Goal: Information Seeking & Learning: Check status

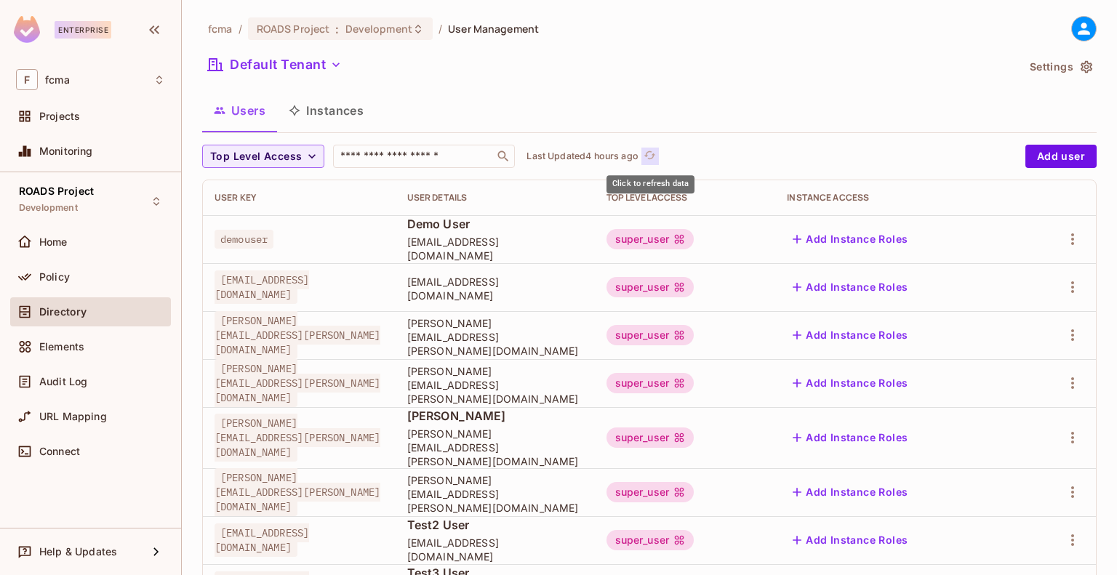
click at [656, 161] on icon "refresh" at bounding box center [650, 155] width 12 height 12
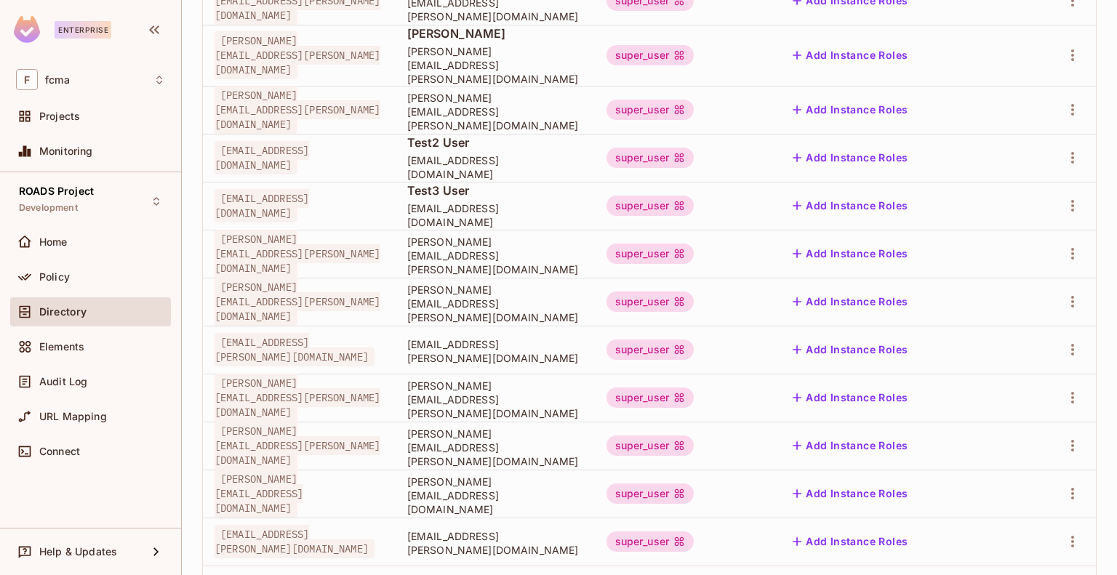
scroll to position [440, 0]
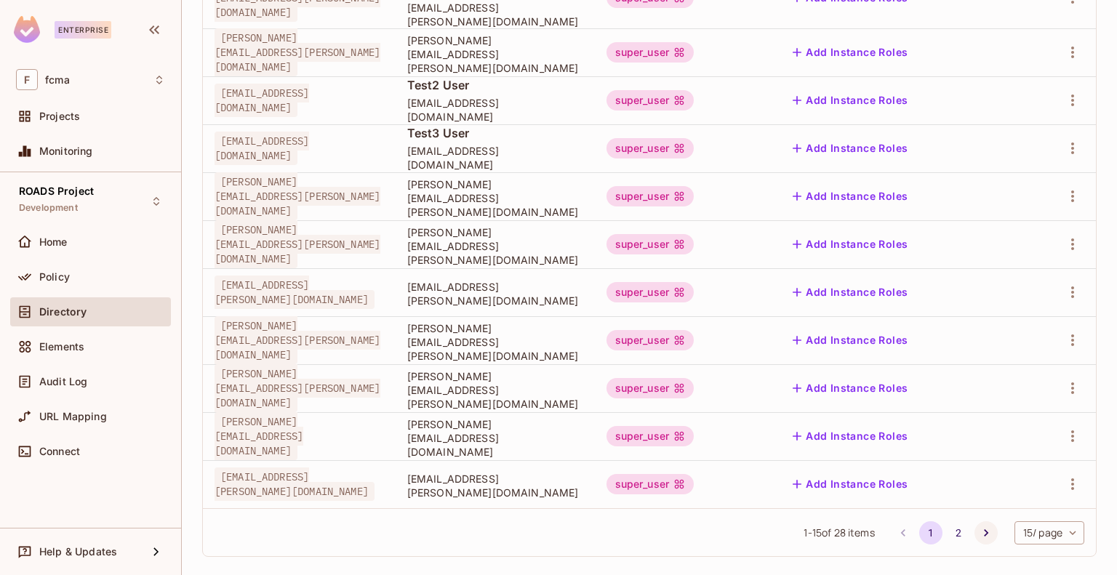
click at [984, 529] on icon "Go to next page" at bounding box center [986, 532] width 4 height 7
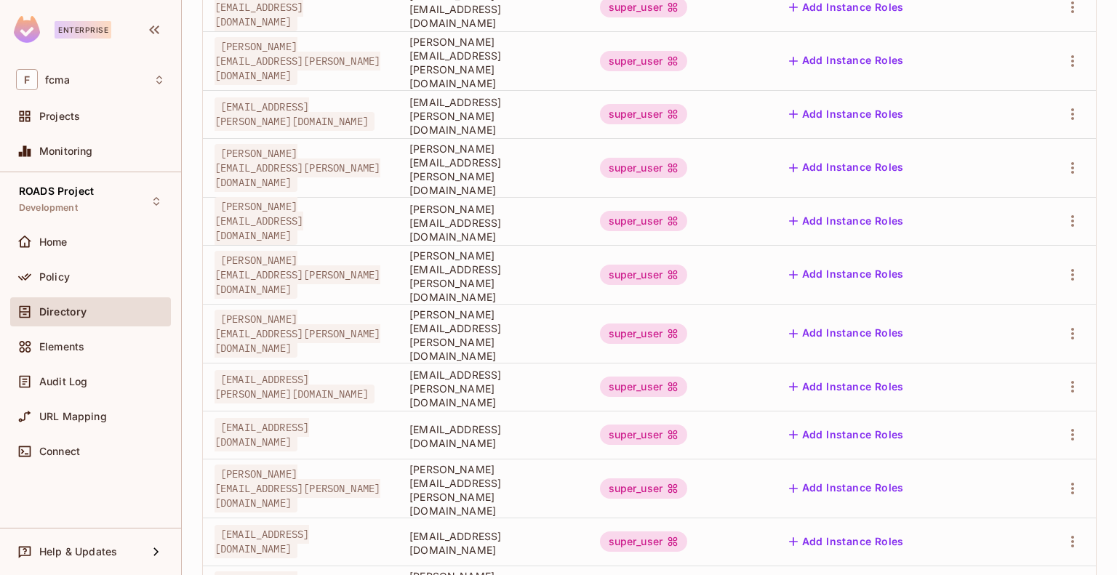
scroll to position [0, 0]
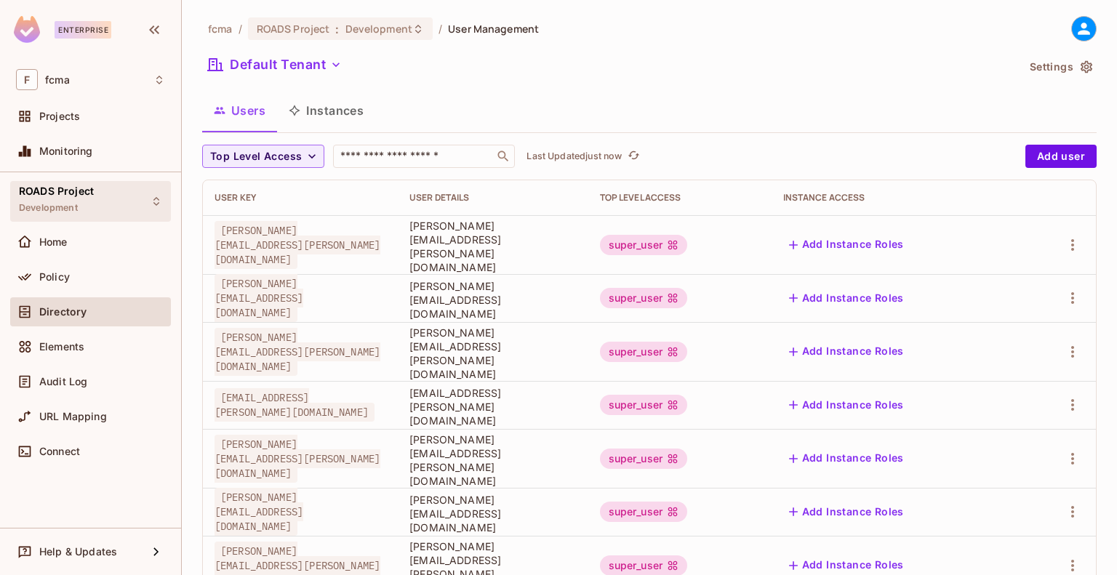
click at [72, 196] on span "ROADS Project" at bounding box center [56, 191] width 75 height 12
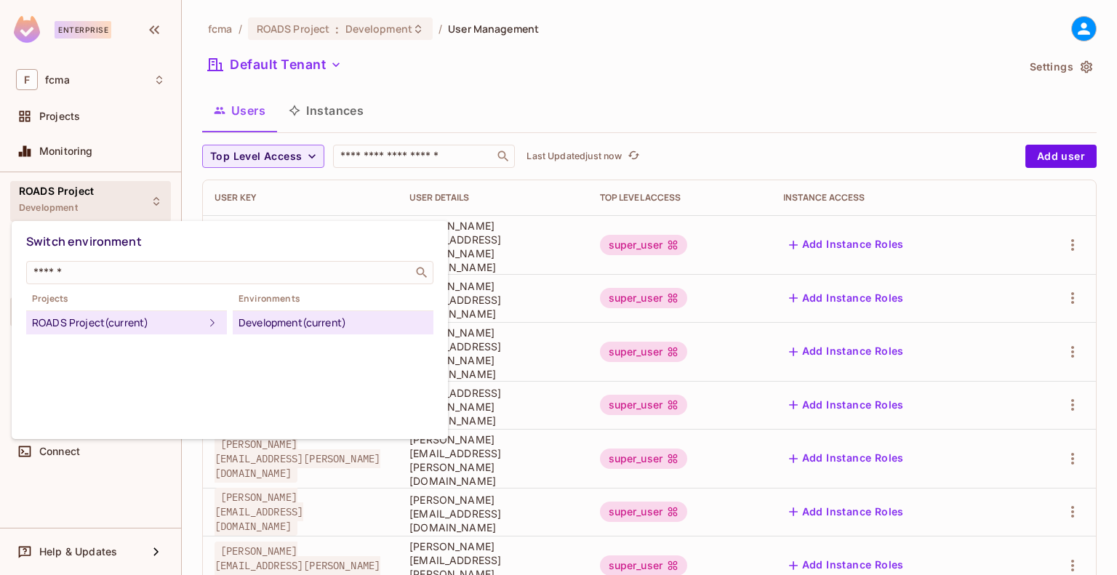
click at [662, 62] on div at bounding box center [558, 287] width 1117 height 575
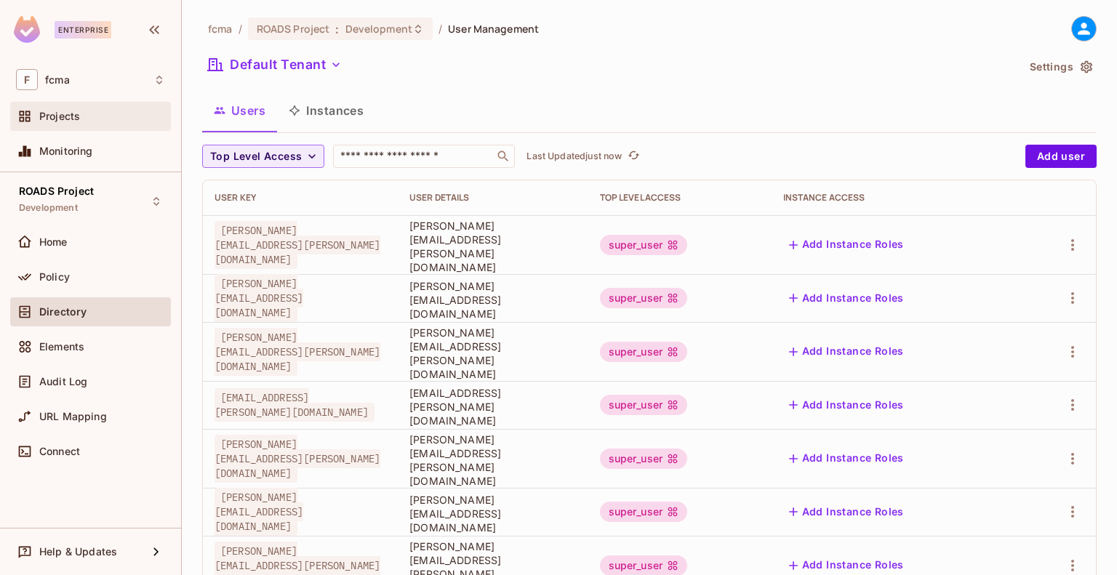
click at [52, 112] on span "Projects" at bounding box center [59, 117] width 41 height 12
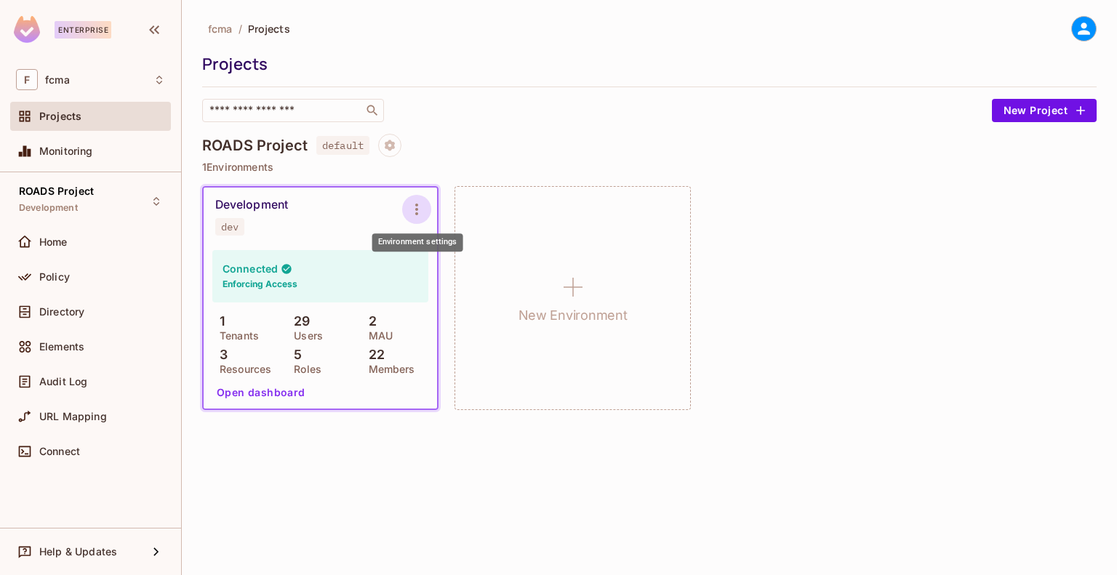
click at [421, 215] on icon "Environment settings" at bounding box center [416, 209] width 17 height 17
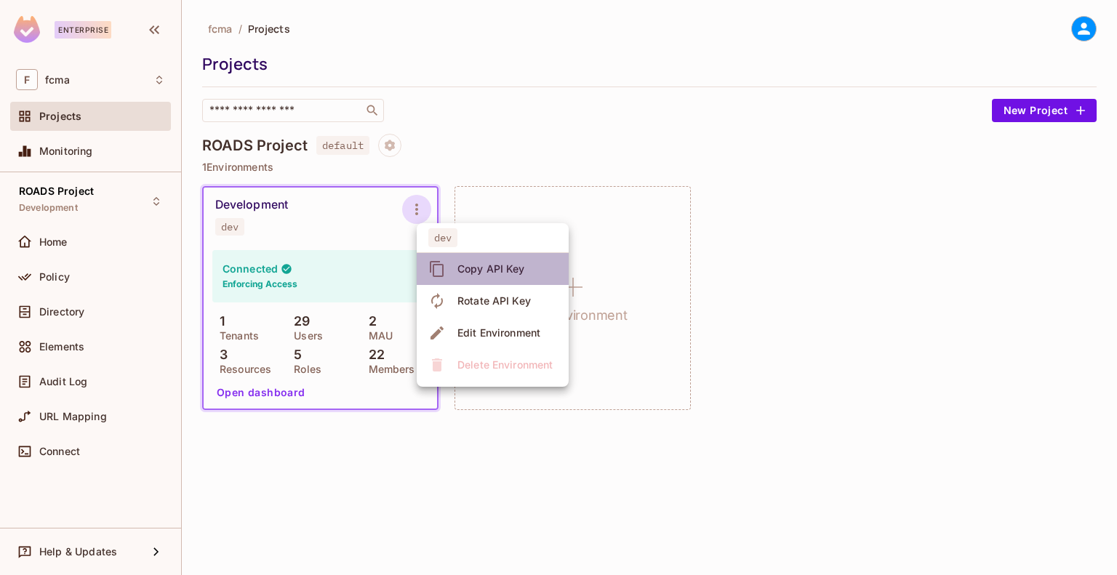
click at [506, 261] on span "Copy API Key" at bounding box center [491, 268] width 76 height 23
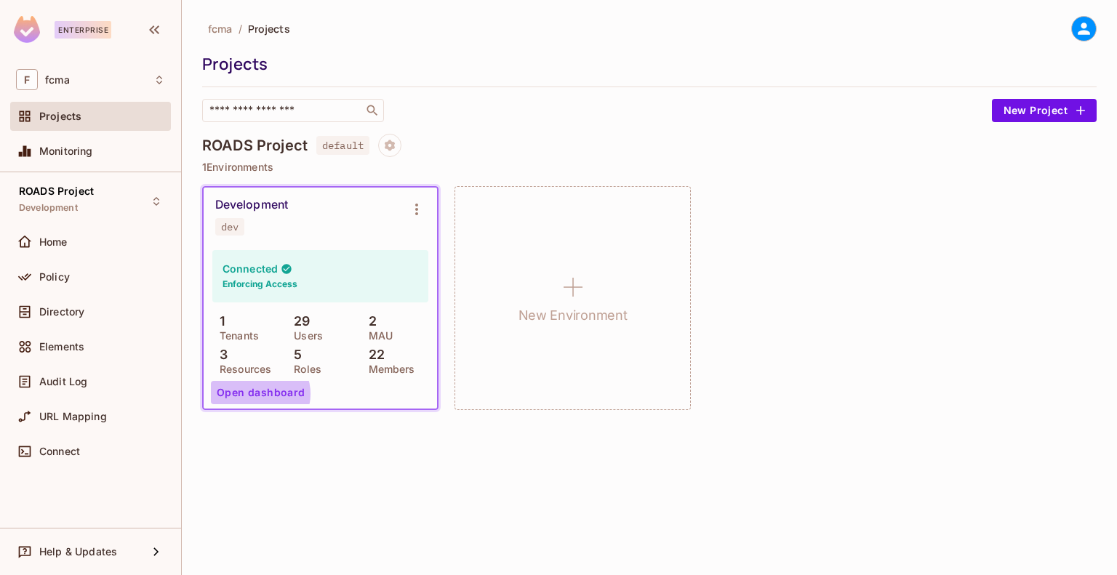
click at [256, 394] on button "Open dashboard" at bounding box center [261, 392] width 100 height 23
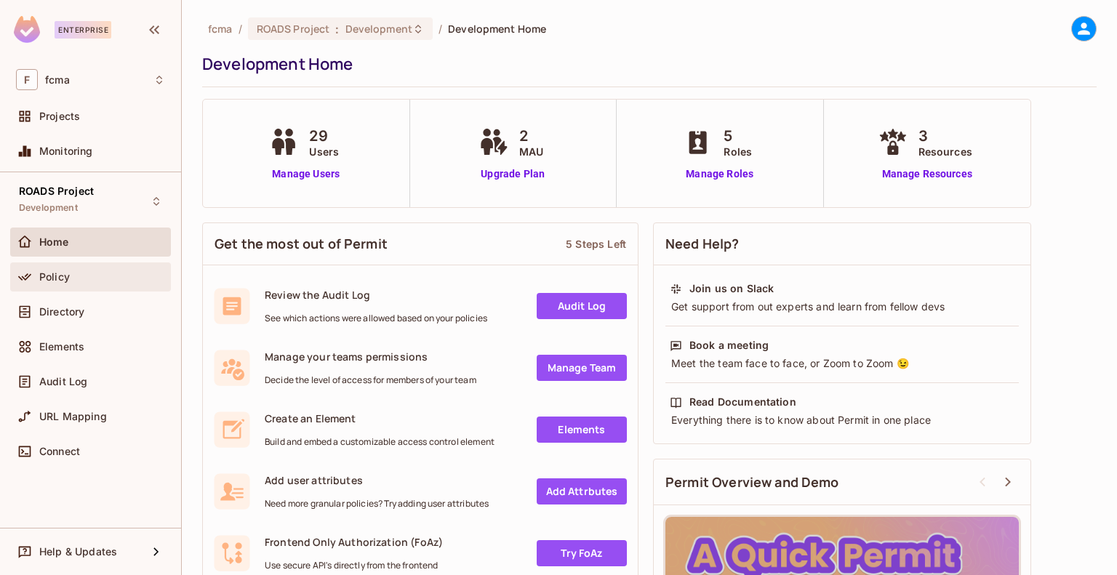
click at [67, 283] on div "Policy" at bounding box center [90, 276] width 149 height 17
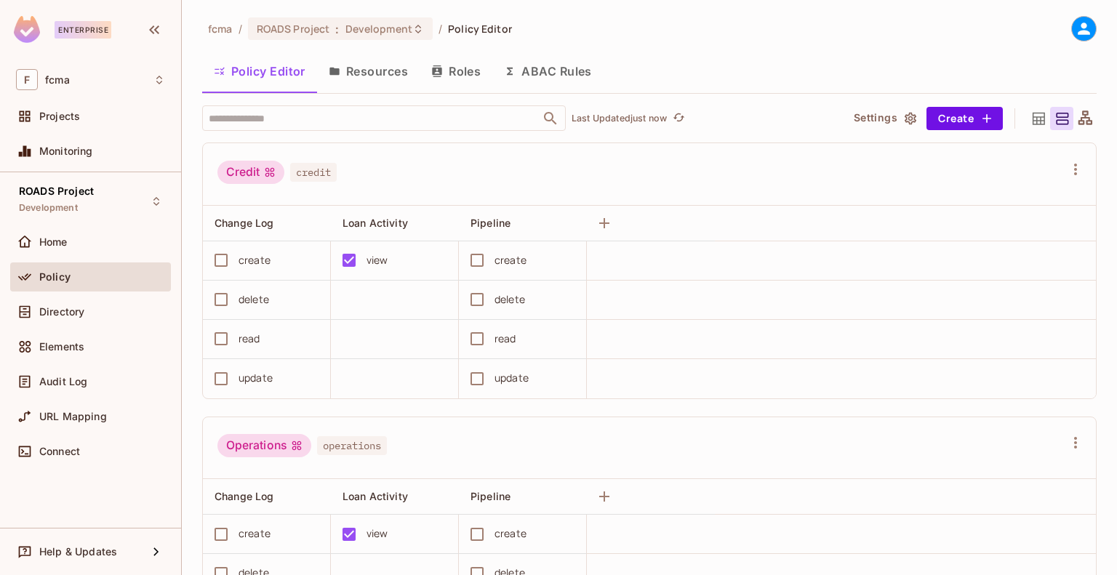
click at [1078, 26] on icon at bounding box center [1084, 29] width 12 height 12
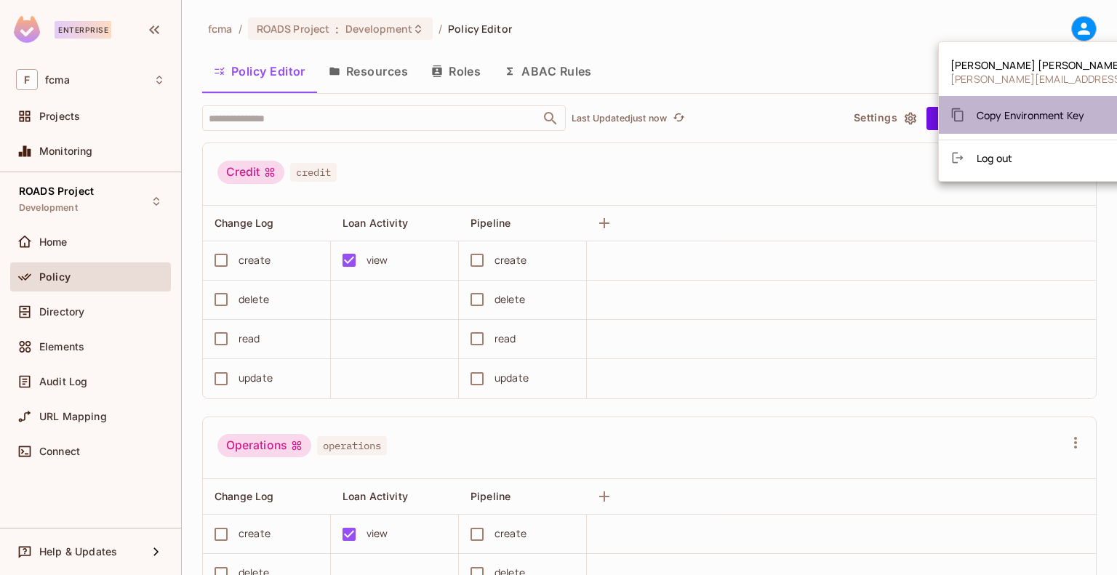
click at [1063, 116] on span "Copy Environment Key" at bounding box center [1031, 115] width 108 height 14
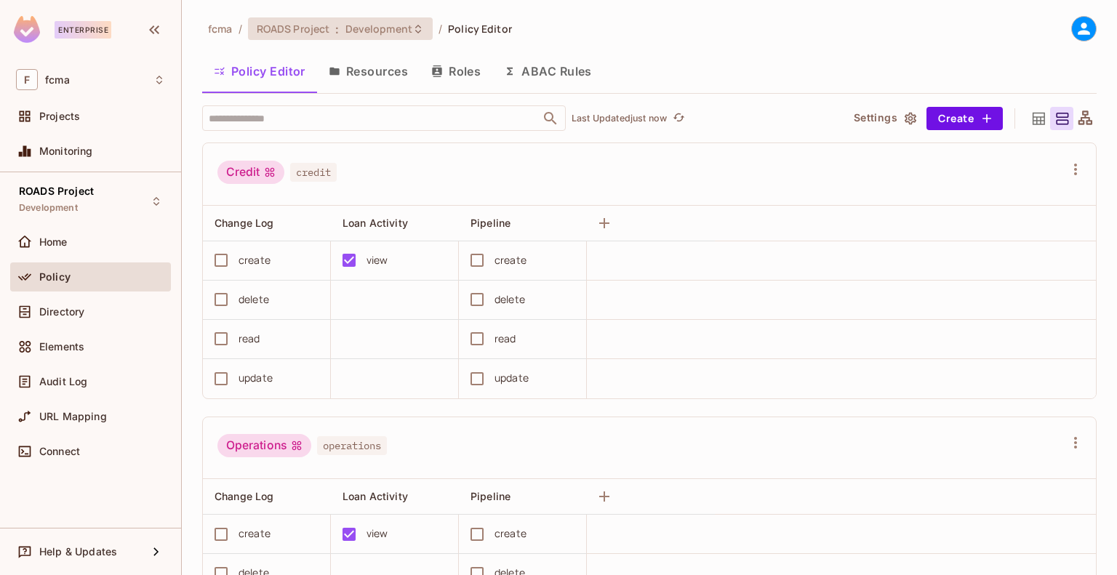
click at [416, 28] on icon at bounding box center [418, 29] width 12 height 12
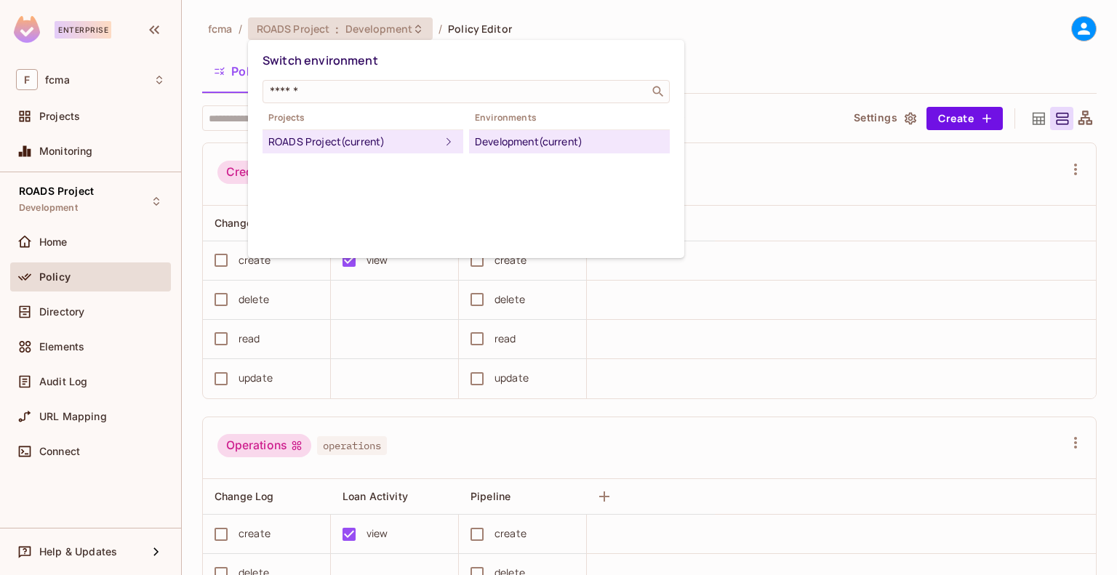
click at [774, 30] on div at bounding box center [558, 287] width 1117 height 575
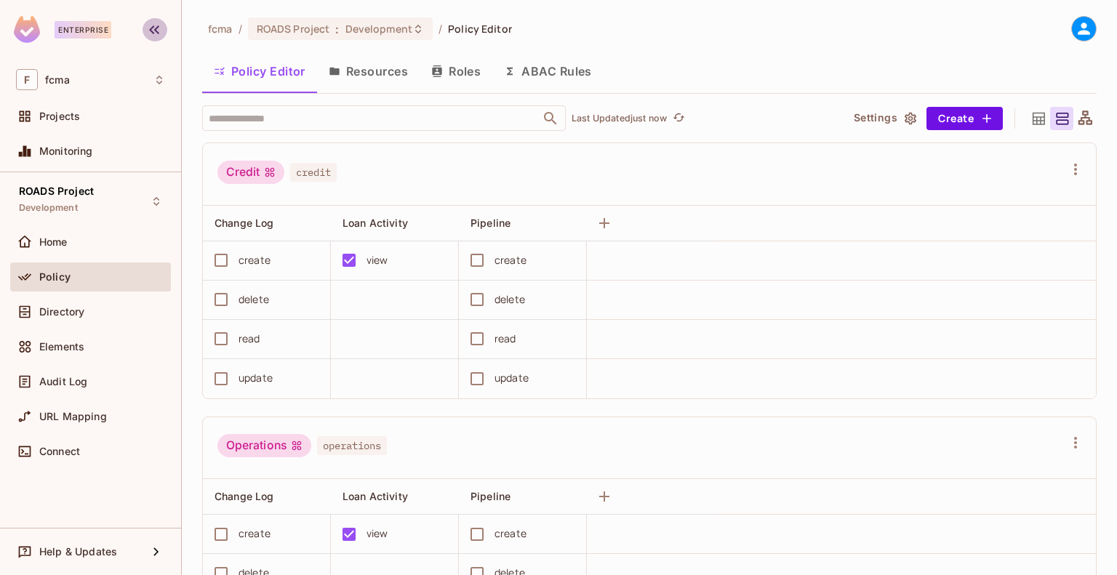
click at [160, 34] on icon "button" at bounding box center [153, 29] width 17 height 17
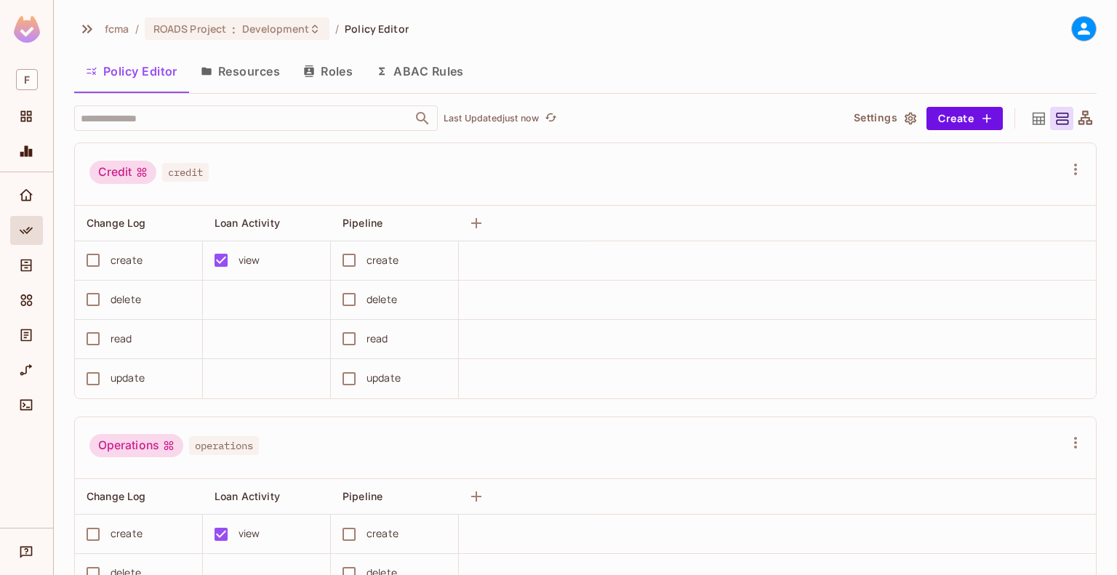
click at [22, 27] on img at bounding box center [27, 29] width 26 height 27
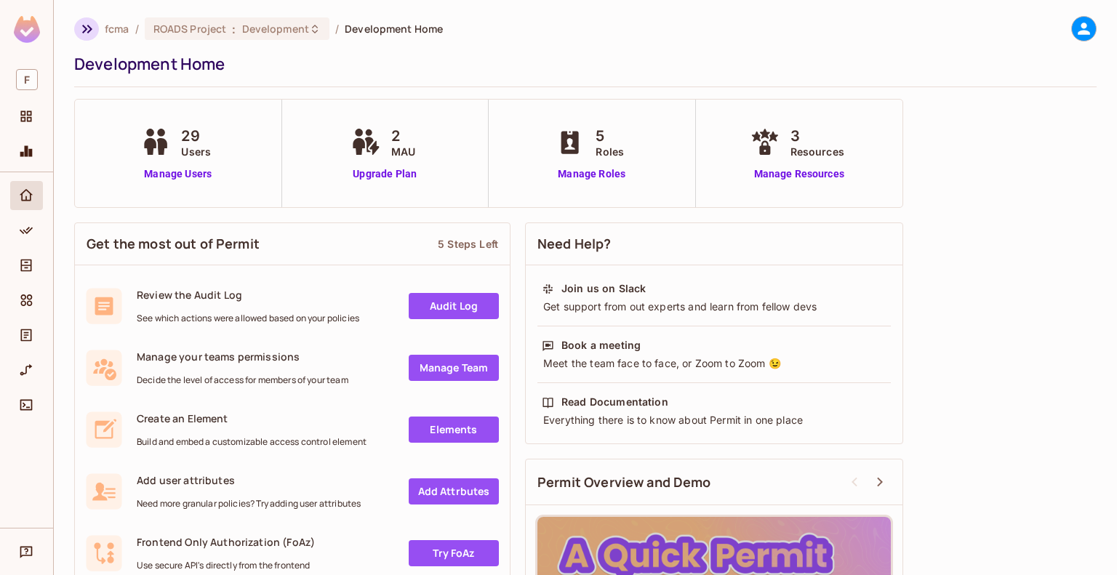
click at [84, 29] on icon "button" at bounding box center [87, 28] width 17 height 17
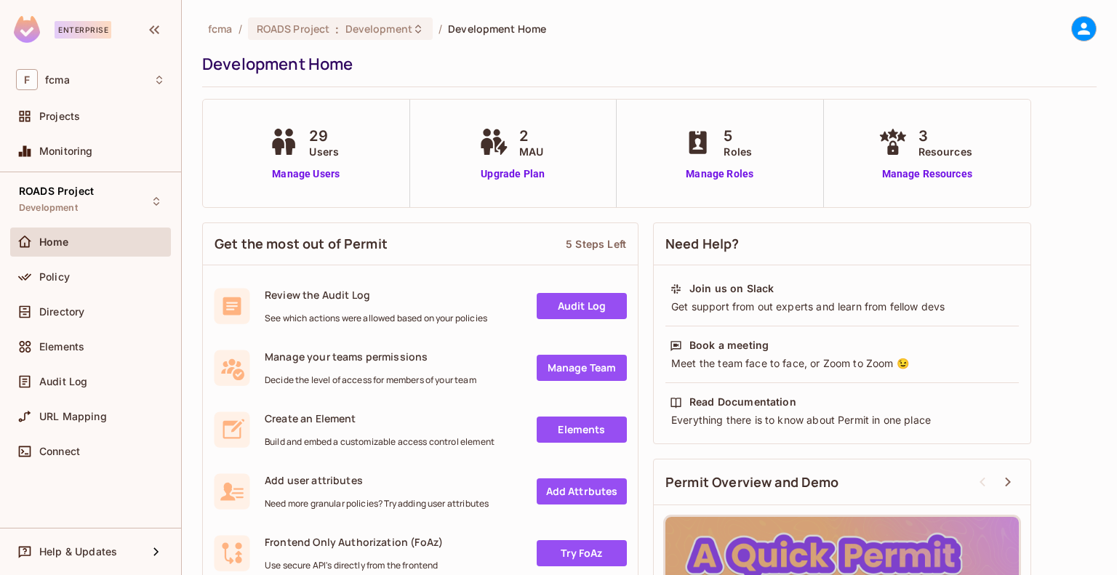
click at [59, 133] on div "Projects" at bounding box center [90, 119] width 161 height 35
click at [54, 146] on span "Monitoring" at bounding box center [66, 151] width 54 height 12
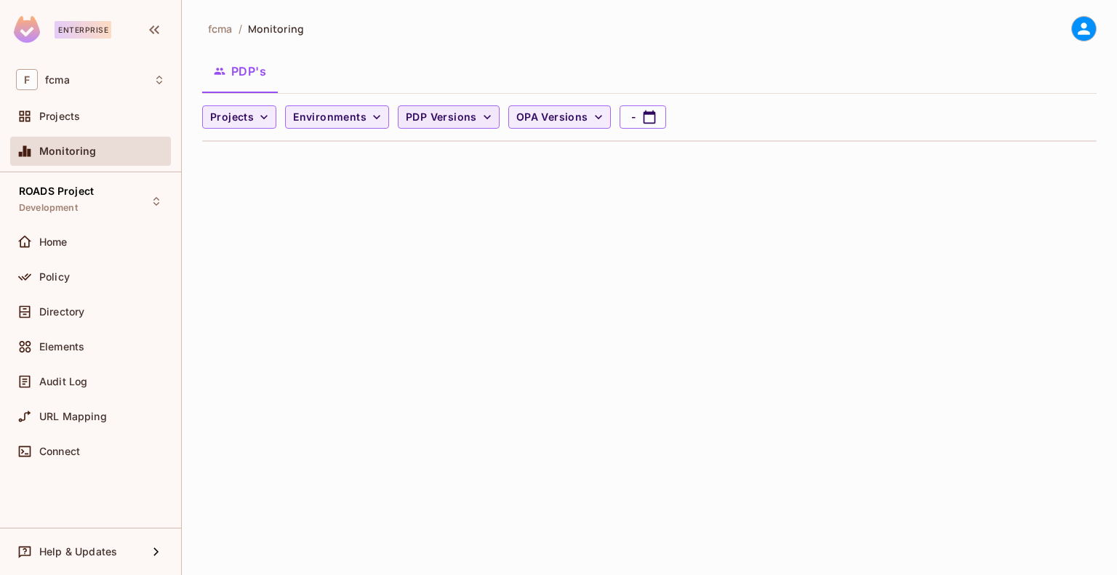
click at [451, 125] on span "PDP Versions" at bounding box center [441, 117] width 71 height 18
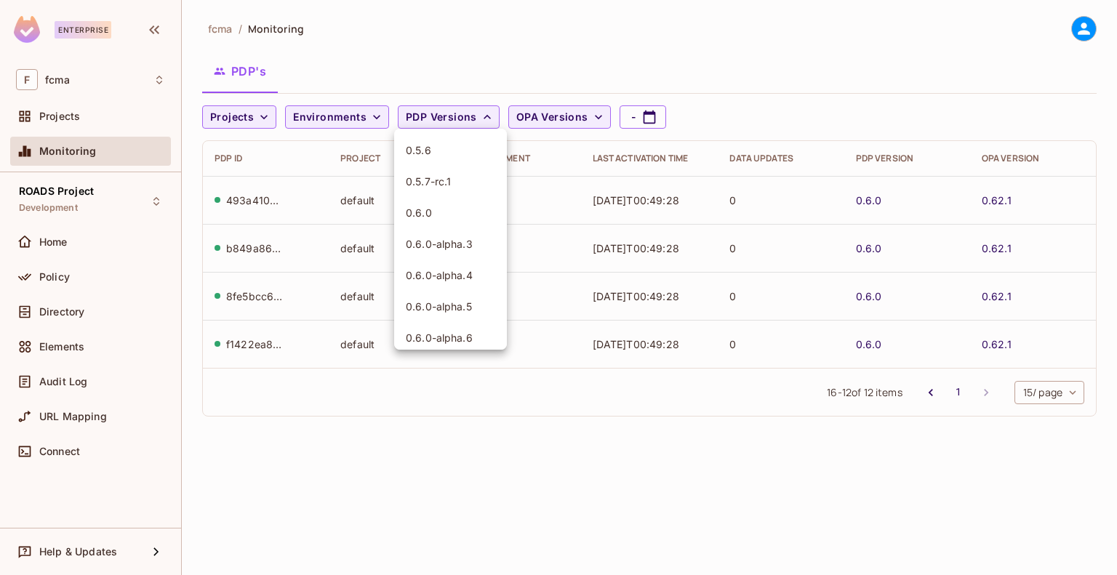
click at [855, 19] on div at bounding box center [558, 287] width 1117 height 575
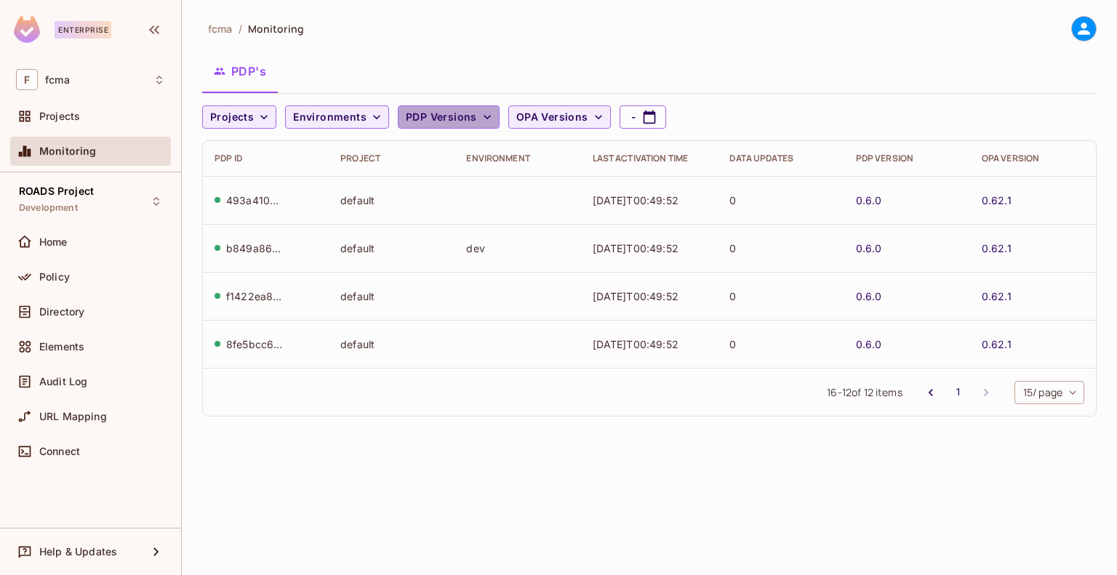
click at [471, 119] on button "PDP Versions" at bounding box center [449, 116] width 102 height 23
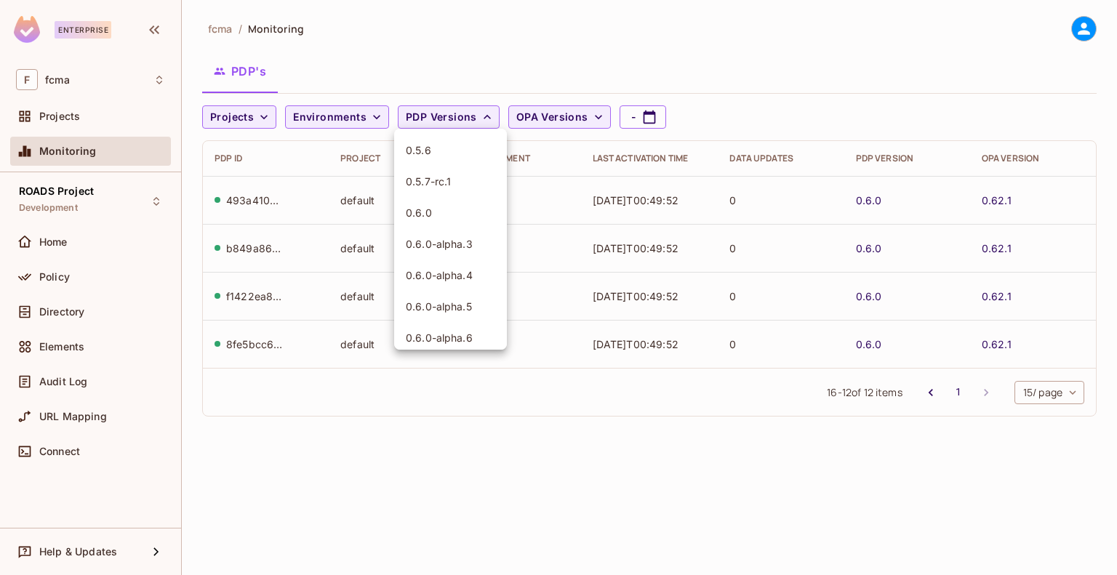
click at [561, 31] on div at bounding box center [558, 287] width 1117 height 575
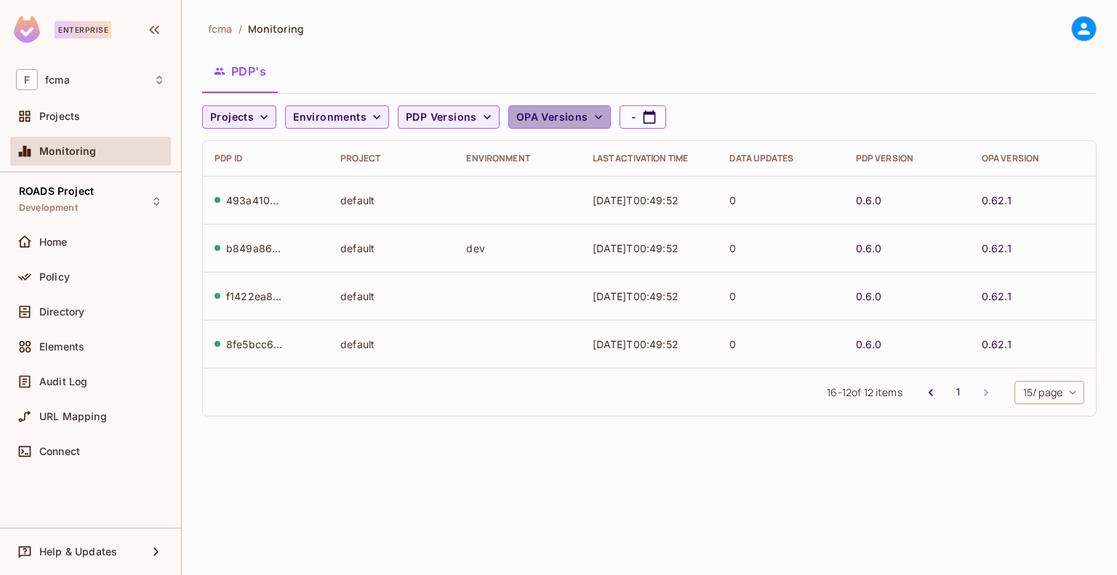
click at [591, 119] on icon "button" at bounding box center [598, 117] width 15 height 15
click at [627, 30] on div at bounding box center [558, 287] width 1117 height 575
click at [359, 124] on span "Environments" at bounding box center [329, 117] width 73 height 18
click at [415, 52] on div at bounding box center [558, 287] width 1117 height 575
click at [263, 113] on icon "button" at bounding box center [264, 117] width 15 height 15
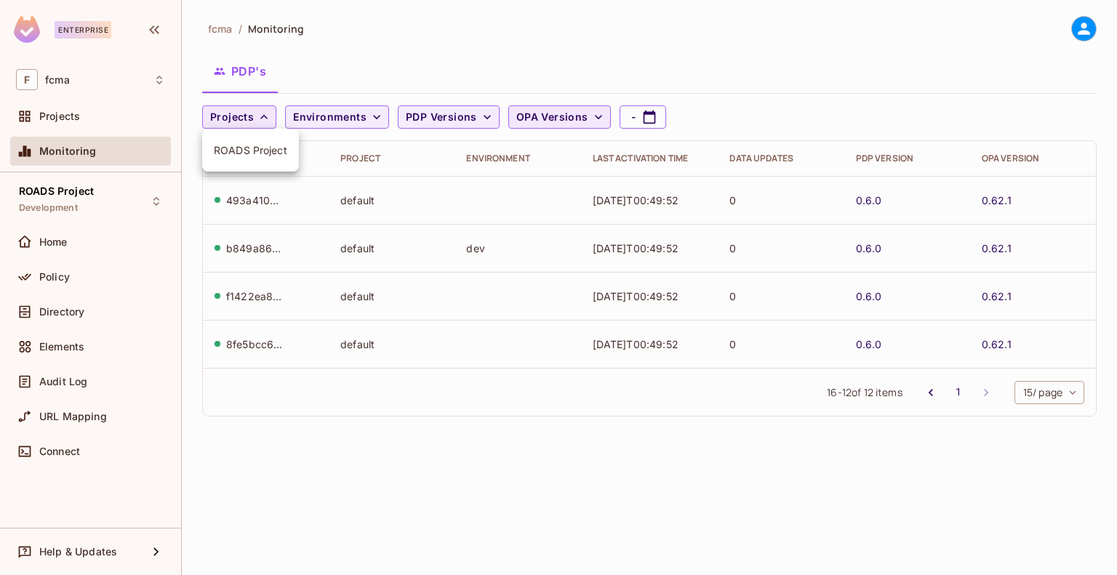
click at [253, 151] on span "ROADS Project" at bounding box center [250, 150] width 73 height 14
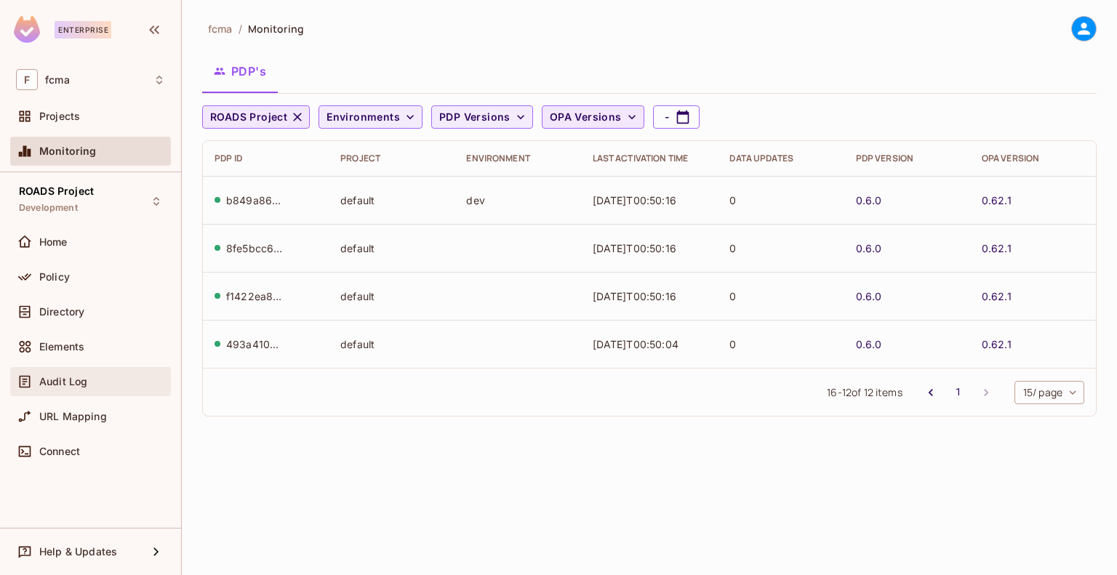
click at [57, 385] on span "Audit Log" at bounding box center [63, 382] width 48 height 12
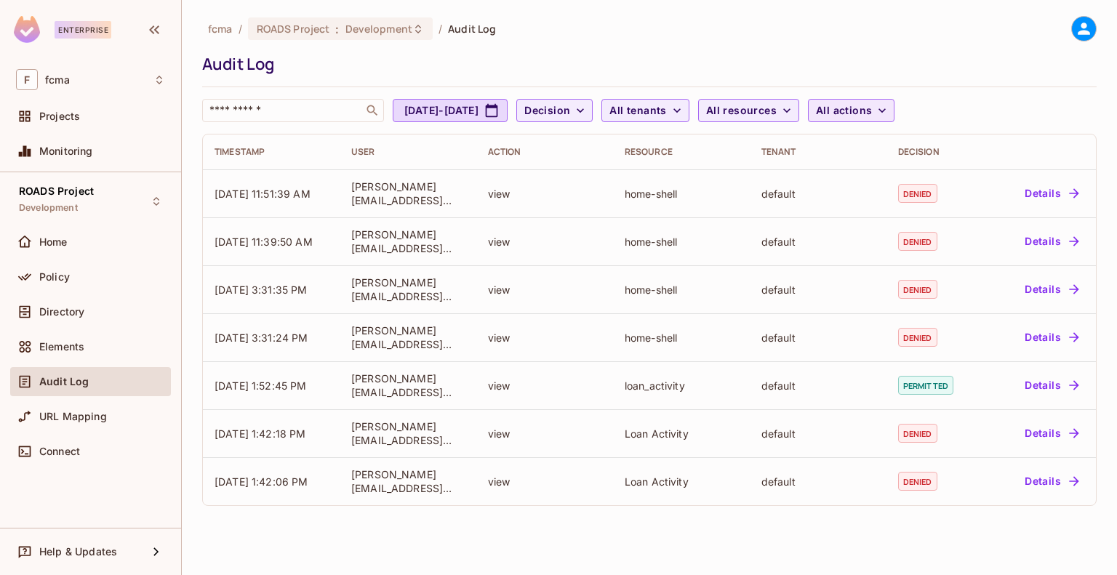
click at [889, 110] on icon "button" at bounding box center [882, 110] width 15 height 15
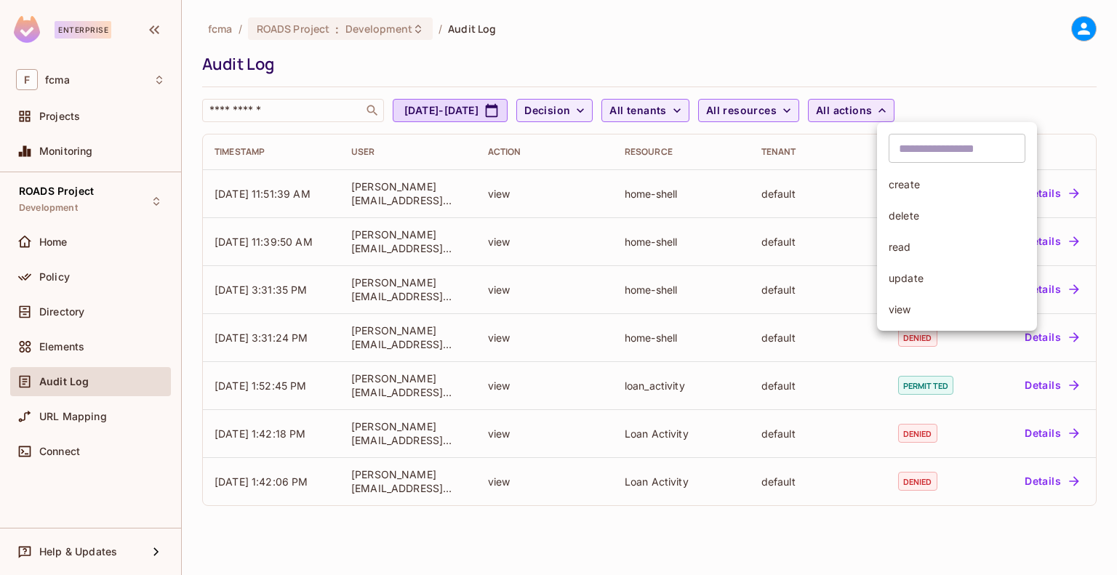
click at [999, 51] on div at bounding box center [558, 287] width 1117 height 575
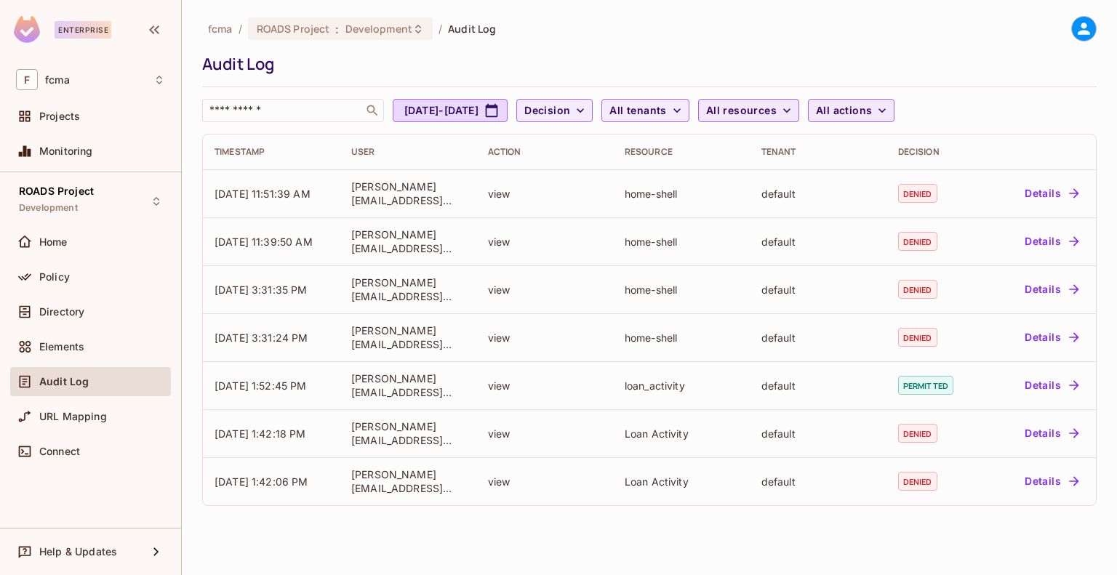
click at [799, 106] on button "All resources" at bounding box center [748, 110] width 101 height 23
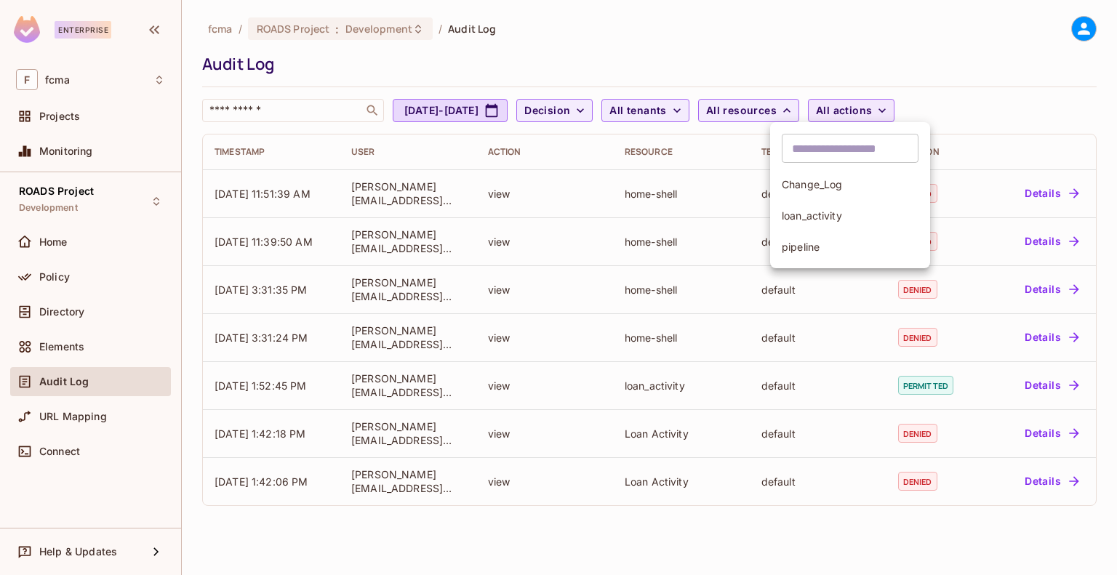
click at [827, 187] on span "Change_Log" at bounding box center [850, 184] width 137 height 14
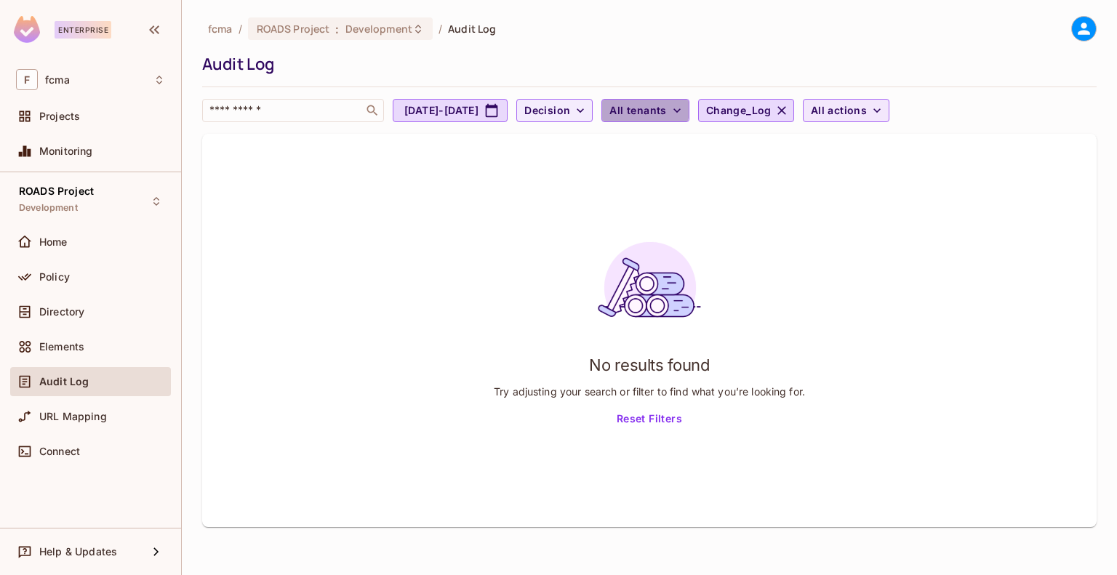
click at [666, 109] on span "All tenants" at bounding box center [637, 111] width 57 height 18
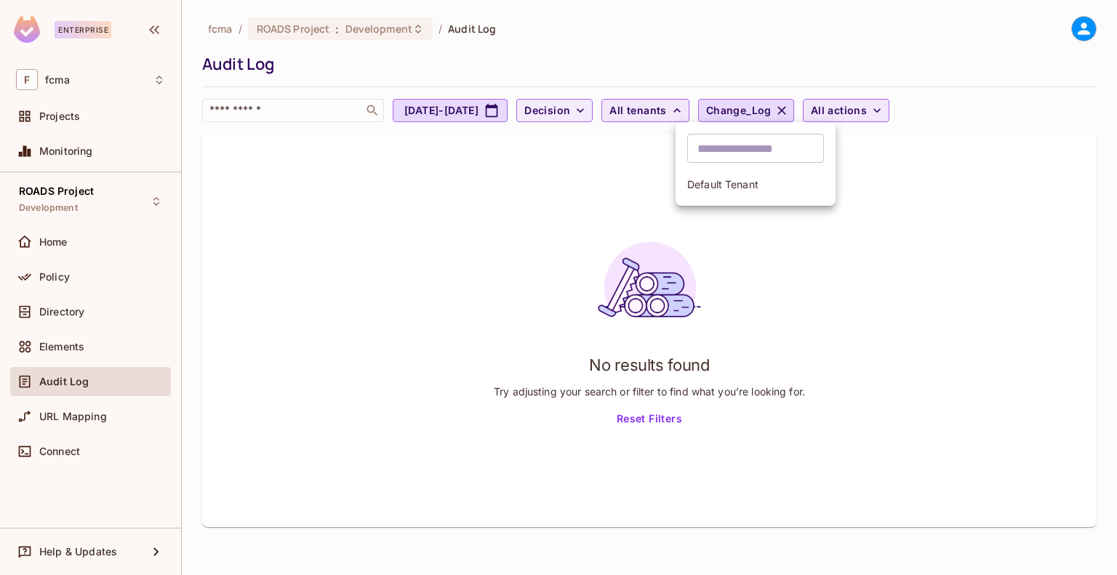
click at [711, 109] on div at bounding box center [558, 287] width 1117 height 575
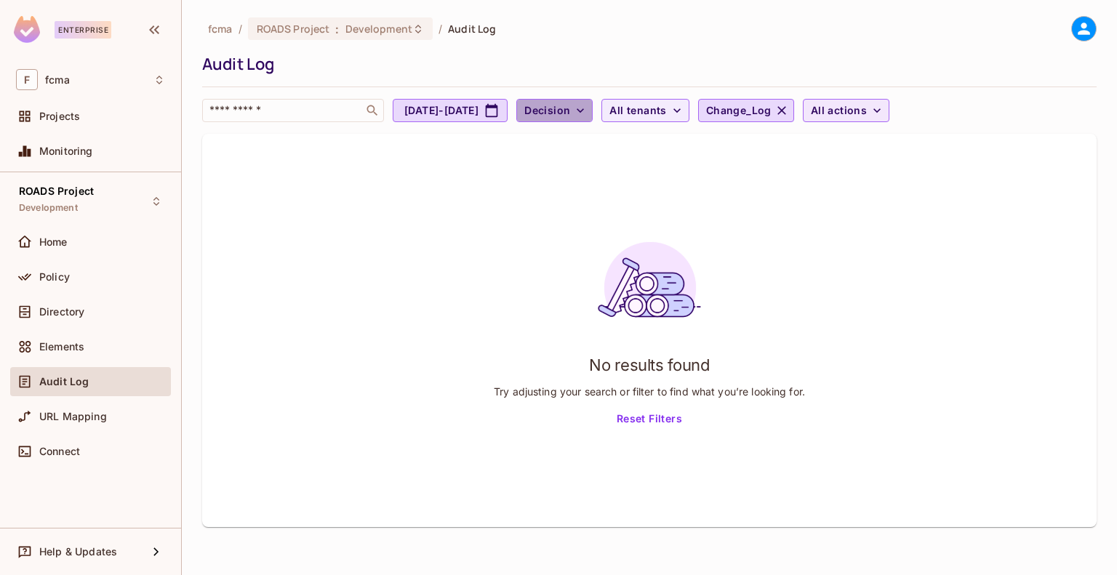
click at [570, 105] on span "Decision" at bounding box center [547, 111] width 46 height 18
click at [704, 35] on div at bounding box center [558, 287] width 1117 height 575
click at [508, 112] on button "[DATE] - [DATE]" at bounding box center [450, 110] width 115 height 23
select select "*"
select select "****"
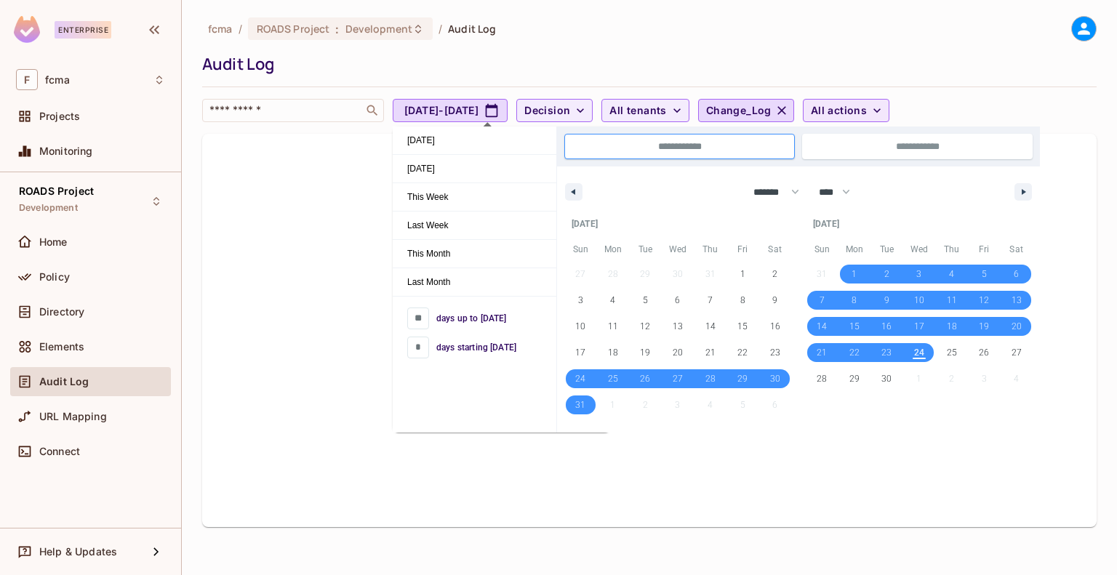
click at [631, 43] on div "fcma / ROADS Project : Development / Audit Log Audit Log ​ [DATE] - [DATE] Deci…" at bounding box center [649, 69] width 895 height 106
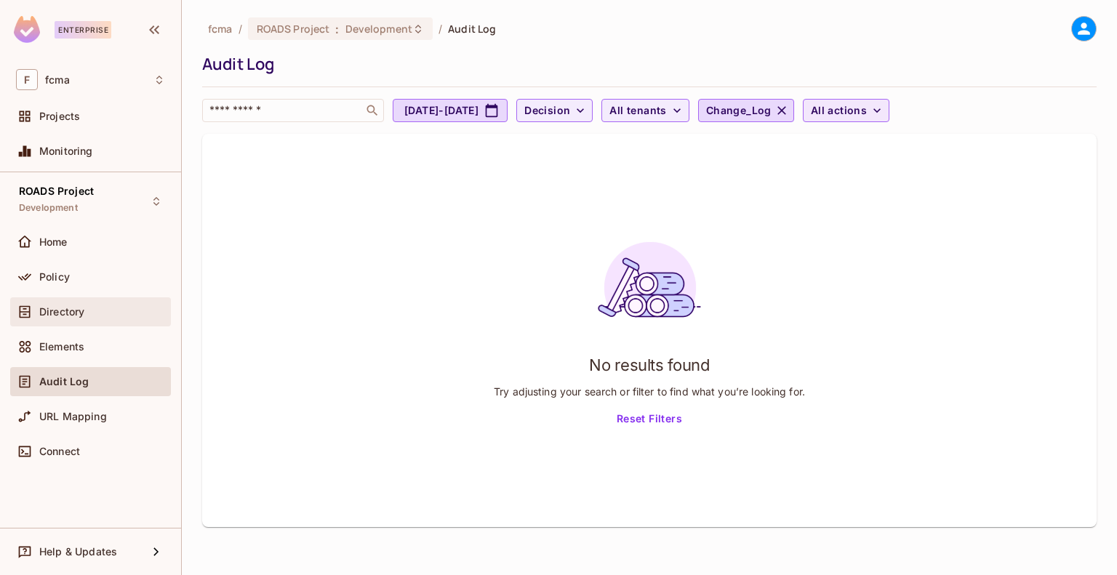
click at [71, 313] on span "Directory" at bounding box center [61, 312] width 45 height 12
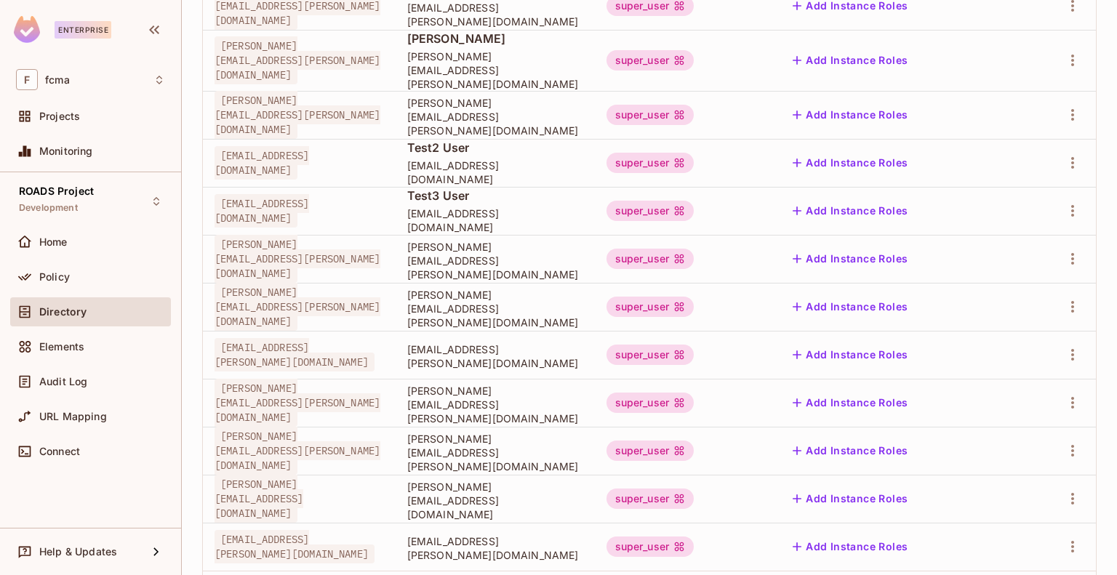
scroll to position [440, 0]
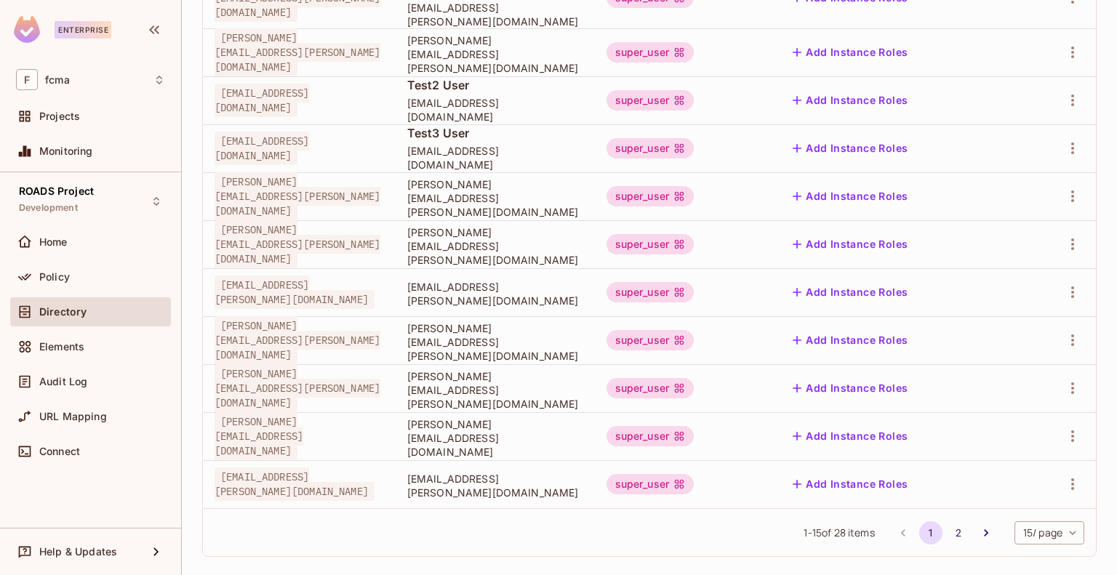
click at [979, 526] on icon "Go to next page" at bounding box center [986, 533] width 15 height 15
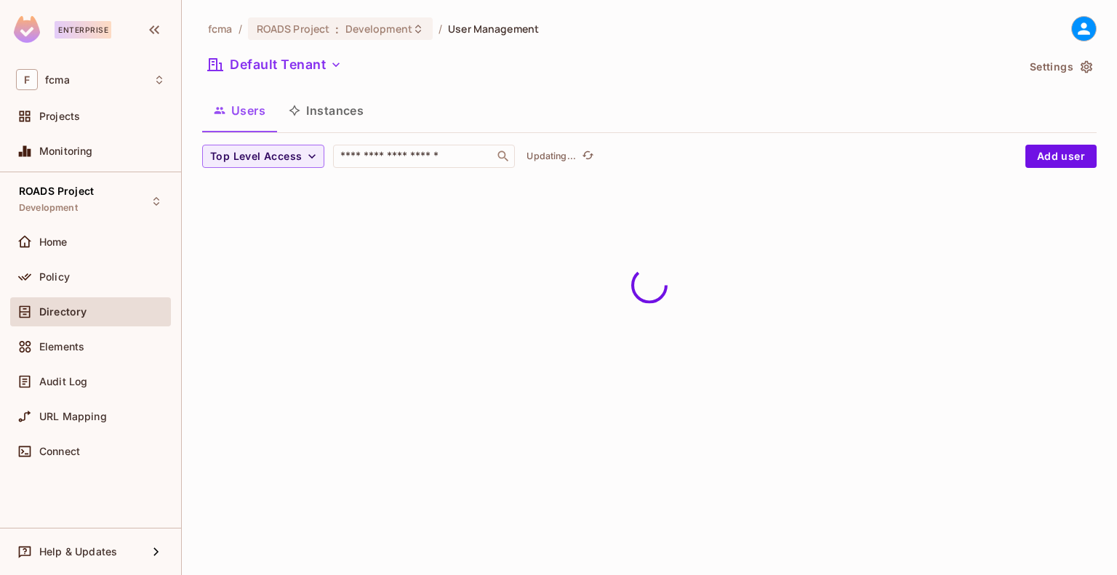
scroll to position [0, 0]
